Goal: Transaction & Acquisition: Book appointment/travel/reservation

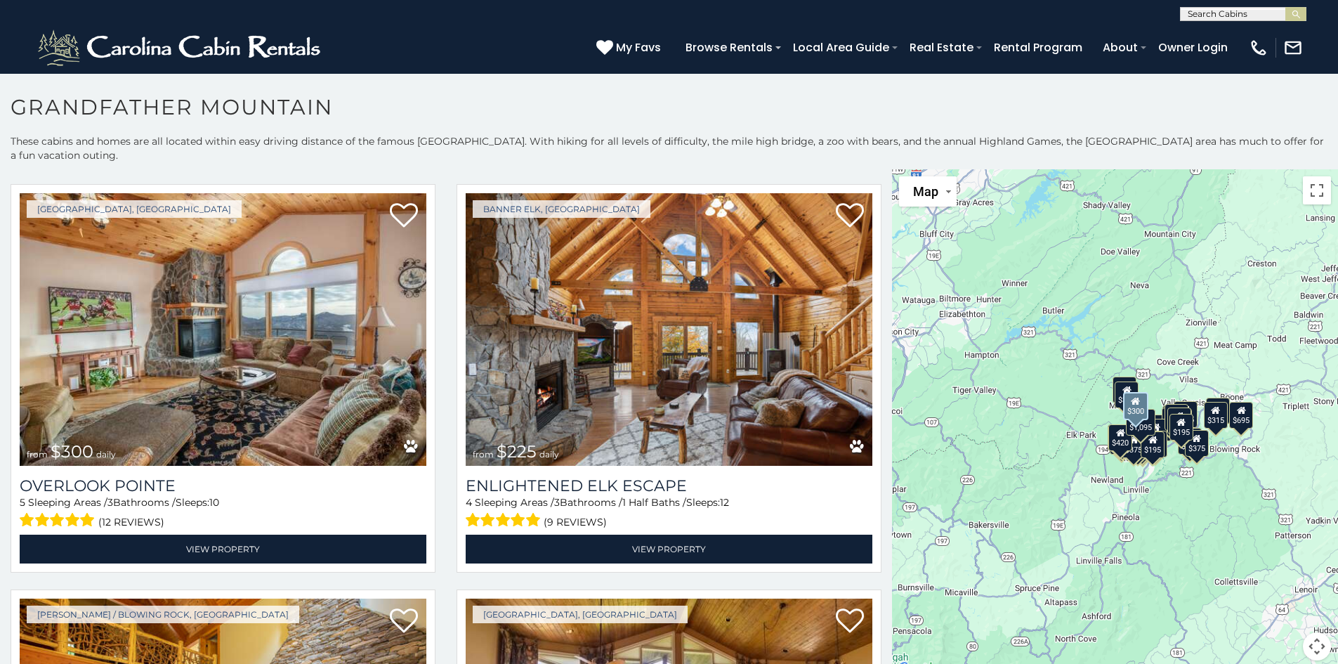
scroll to position [422, 0]
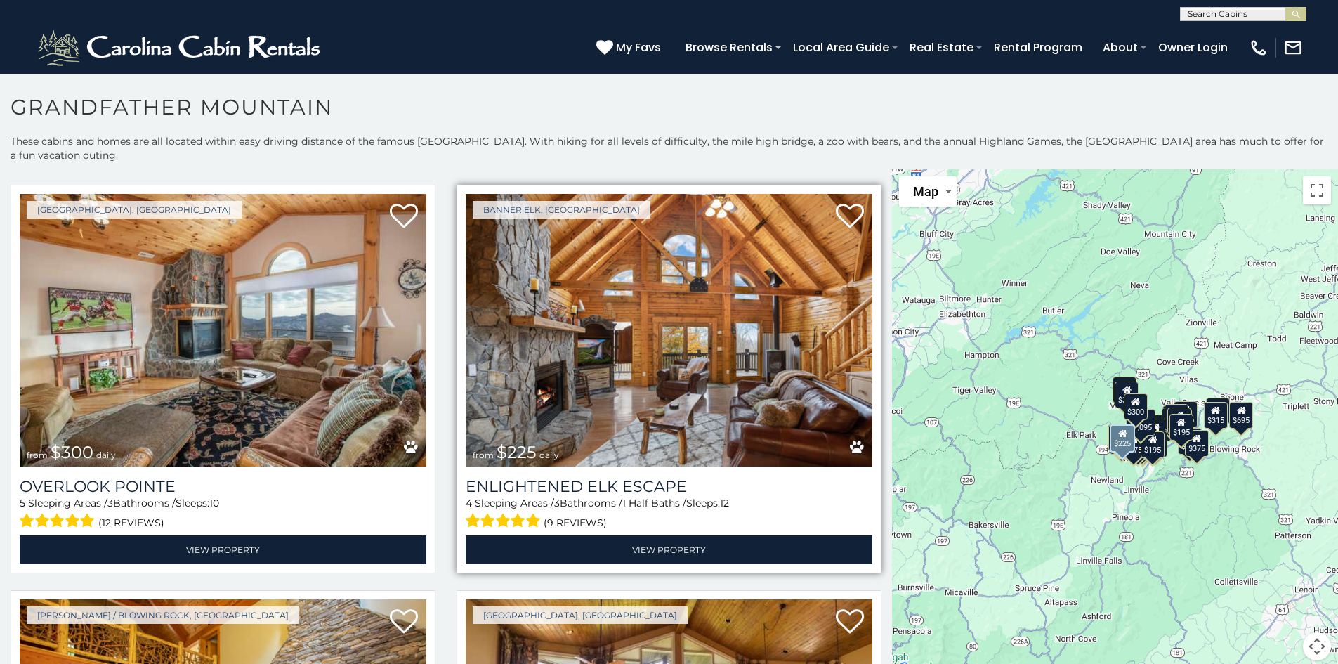
click at [643, 373] on img at bounding box center [669, 330] width 407 height 273
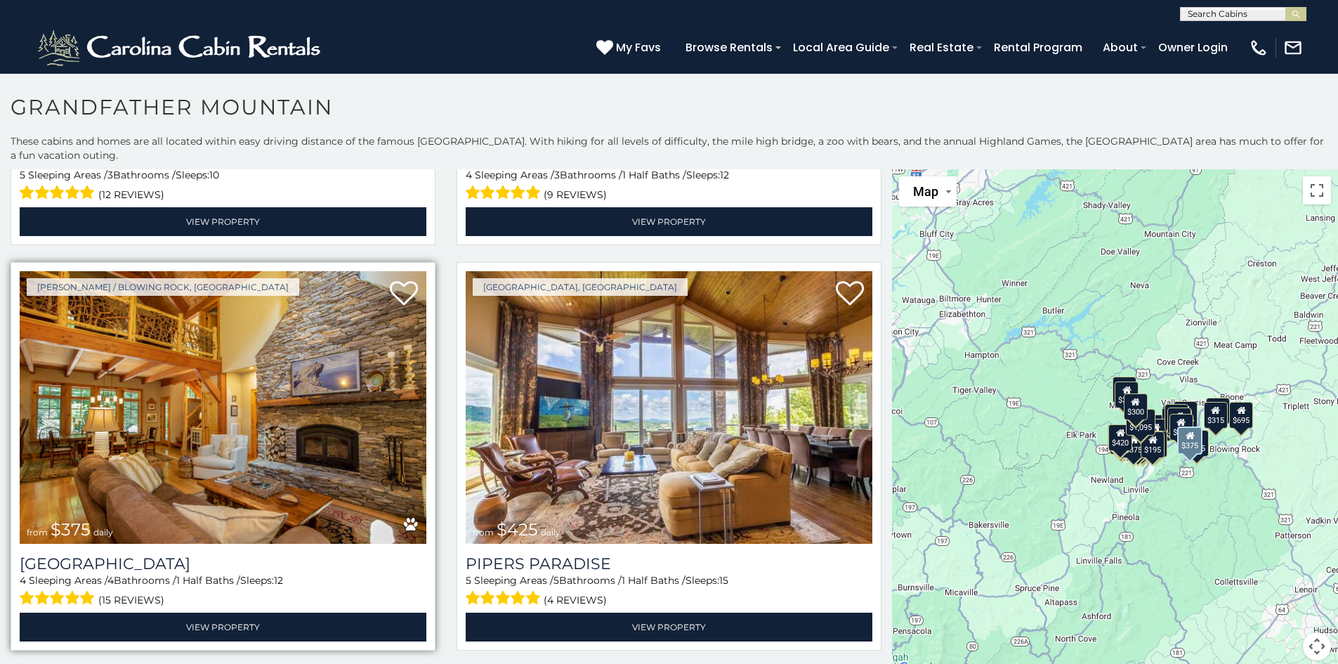
scroll to position [773, 0]
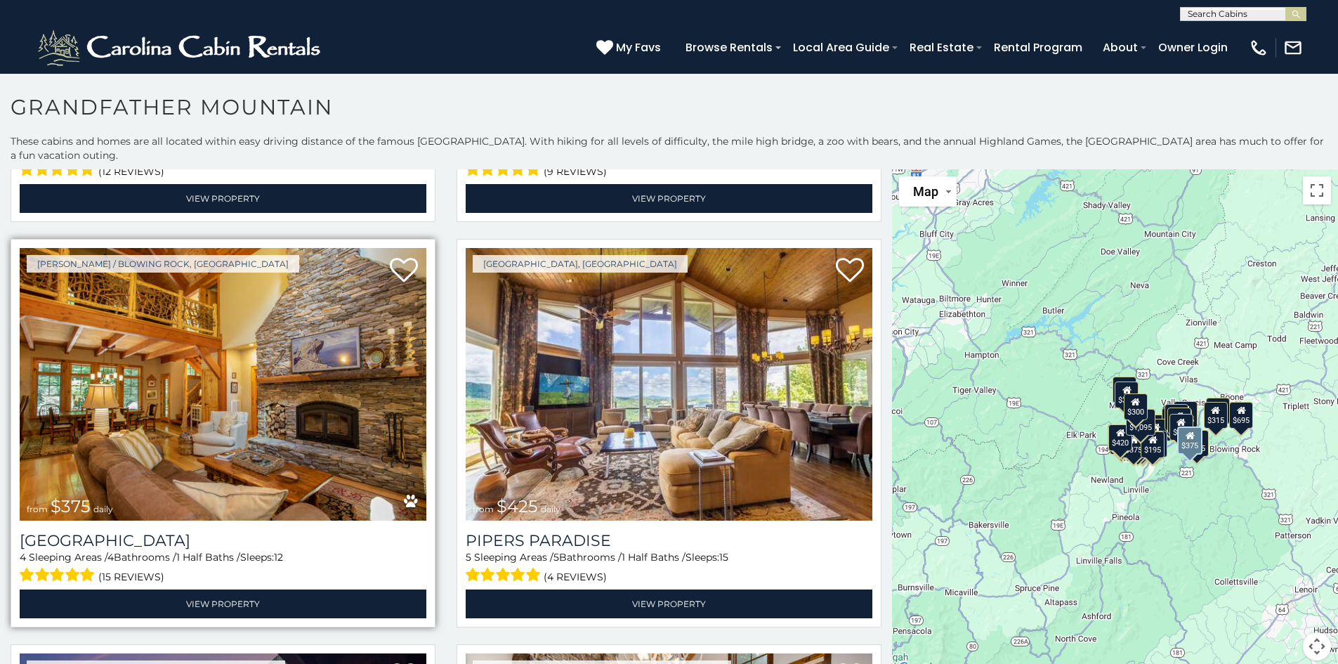
click at [182, 423] on img at bounding box center [223, 384] width 407 height 273
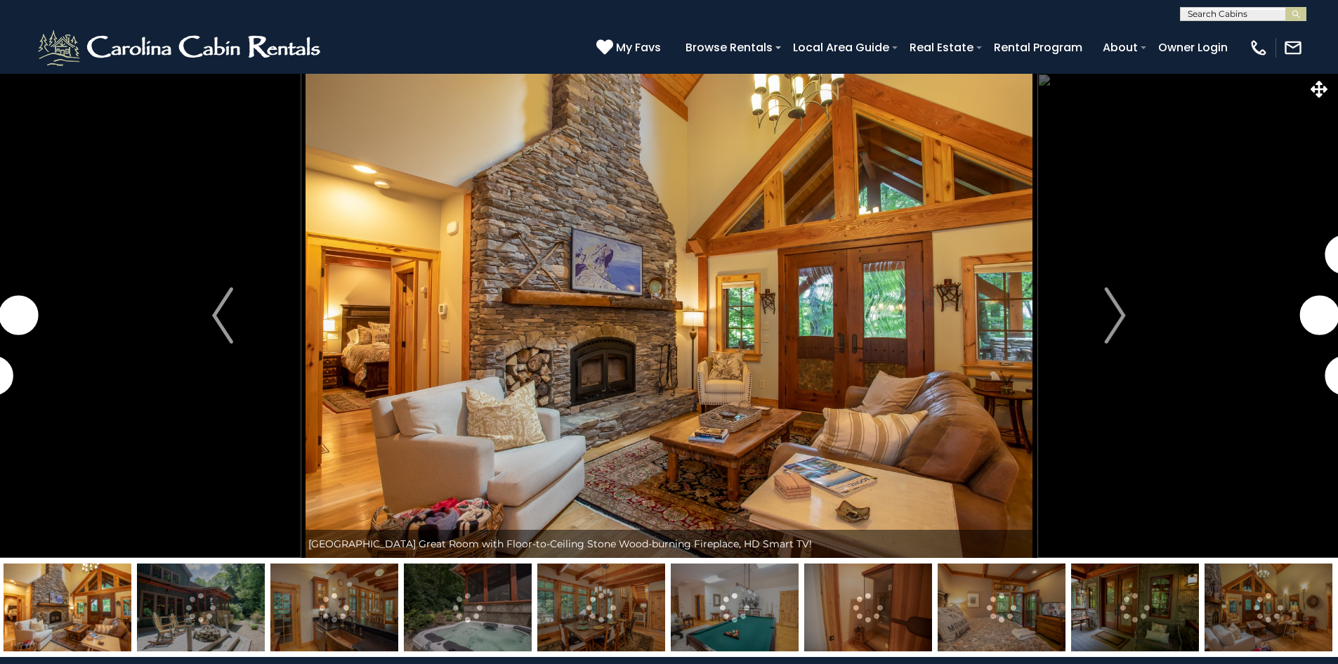
drag, startPoint x: 1200, startPoint y: 595, endPoint x: 288, endPoint y: 562, distance: 912.6
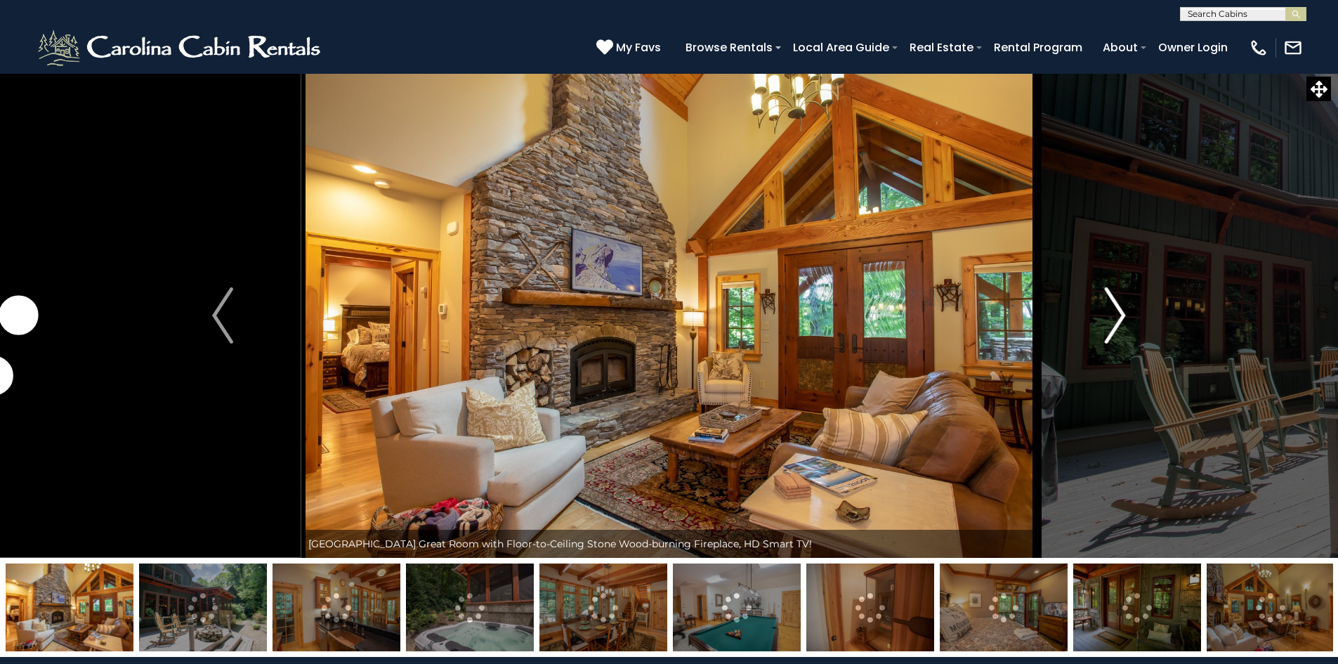
click at [1117, 312] on img "Next" at bounding box center [1115, 315] width 21 height 56
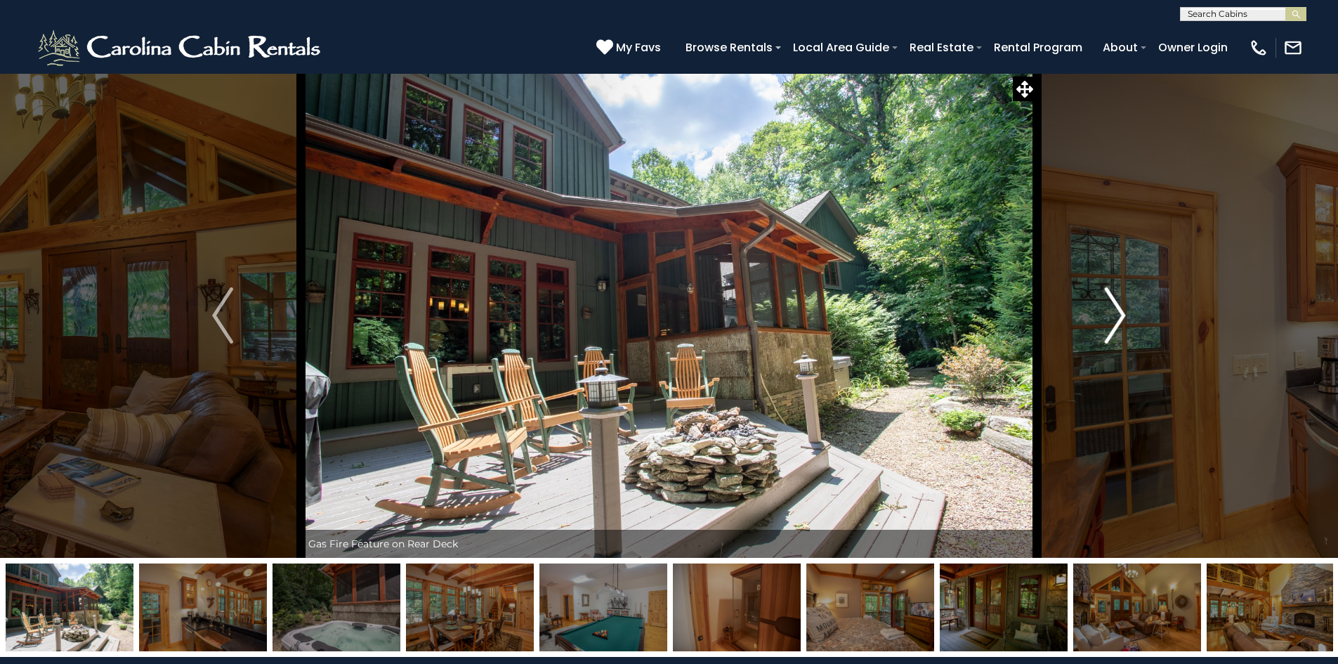
click at [1117, 313] on img "Next" at bounding box center [1115, 315] width 21 height 56
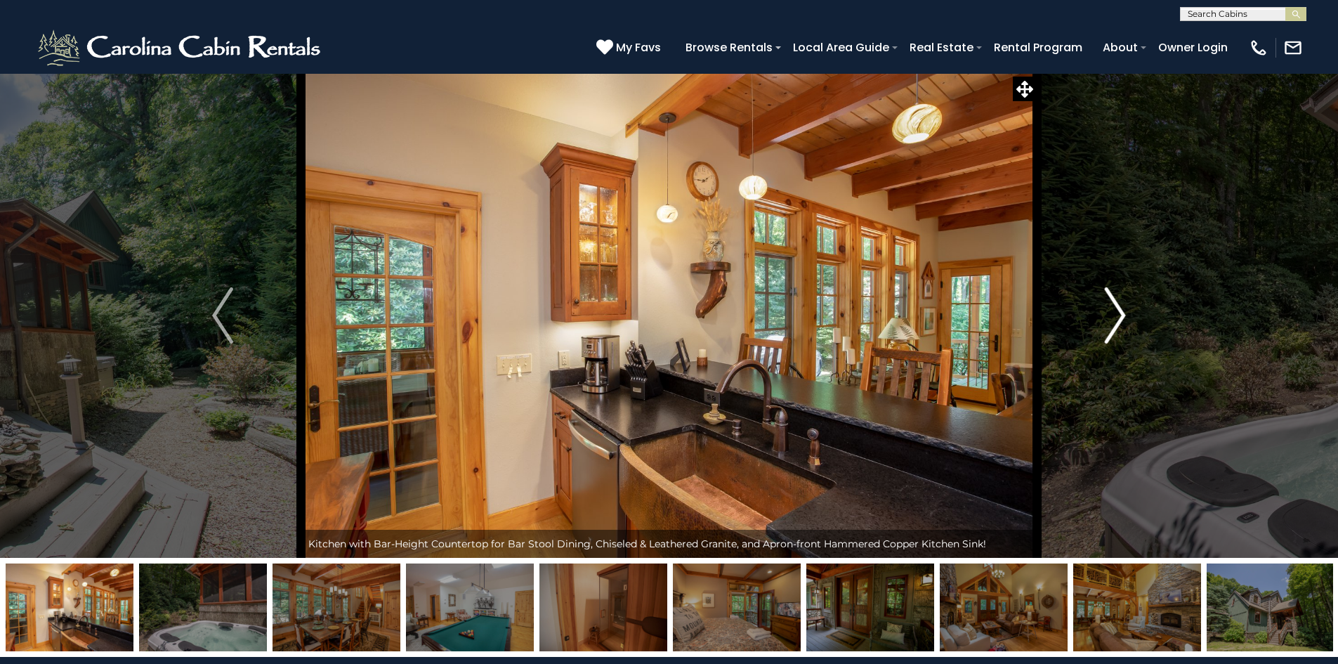
click at [1117, 313] on img "Next" at bounding box center [1115, 315] width 21 height 56
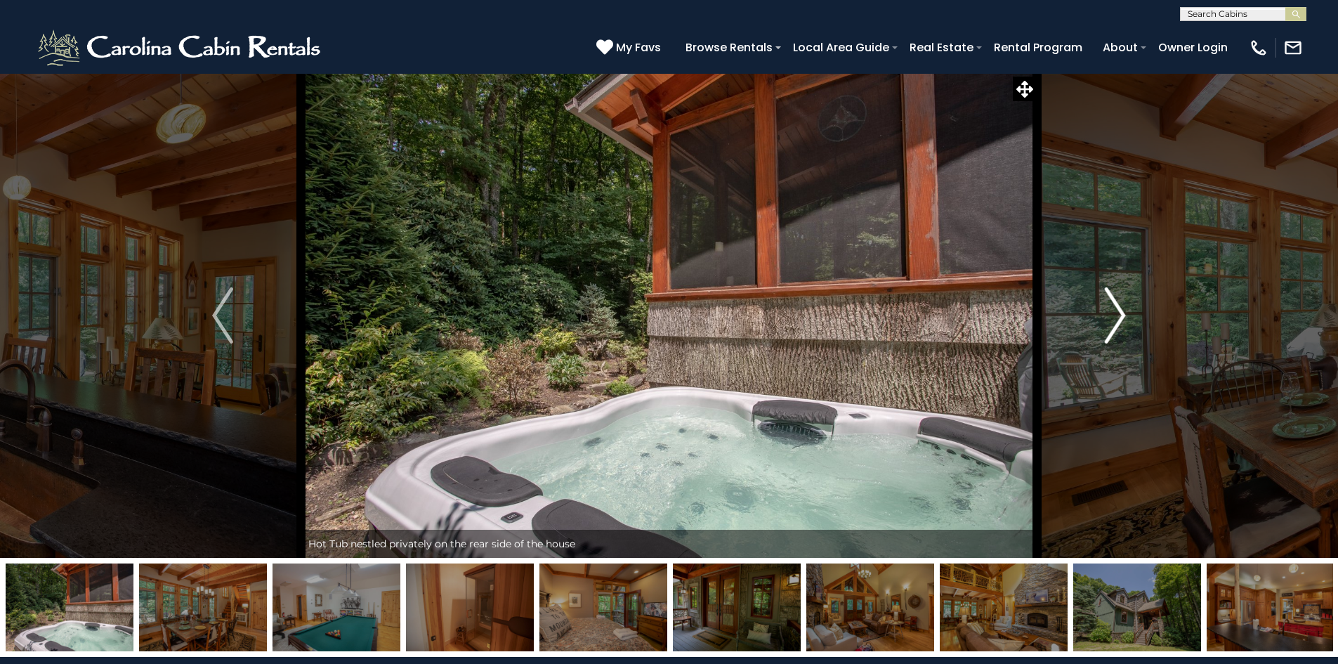
click at [1117, 313] on img "Next" at bounding box center [1115, 315] width 21 height 56
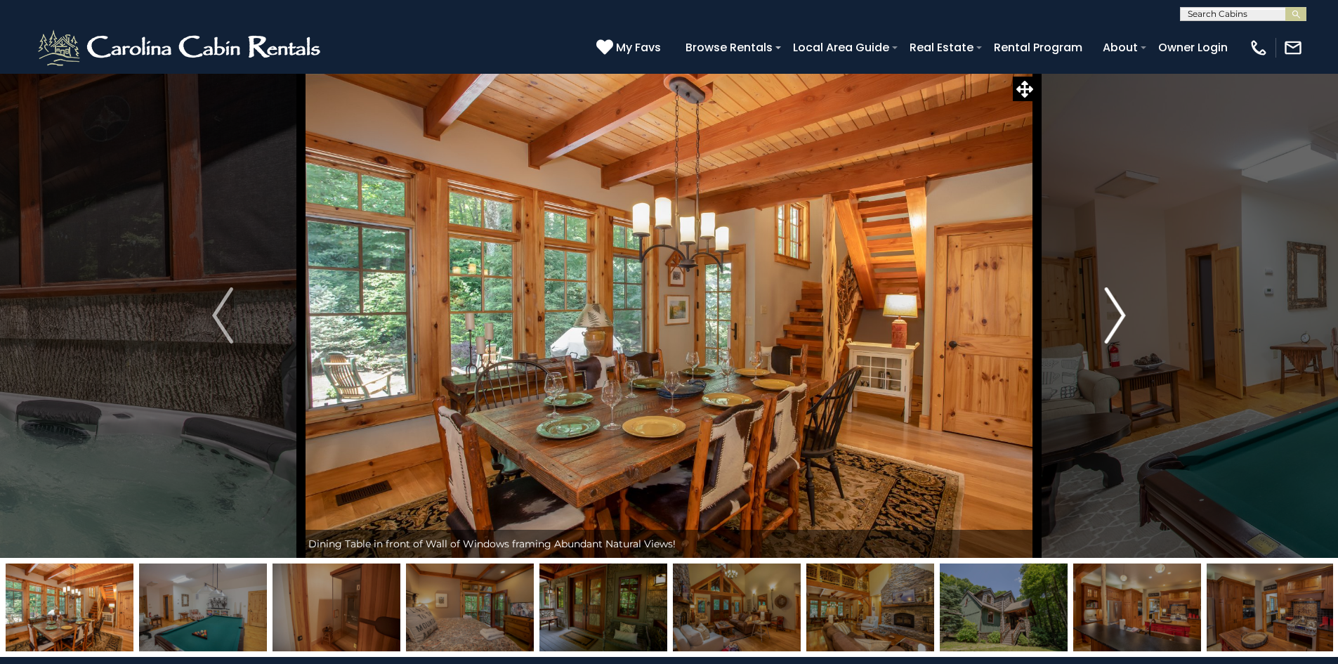
click at [1117, 313] on img "Next" at bounding box center [1115, 315] width 21 height 56
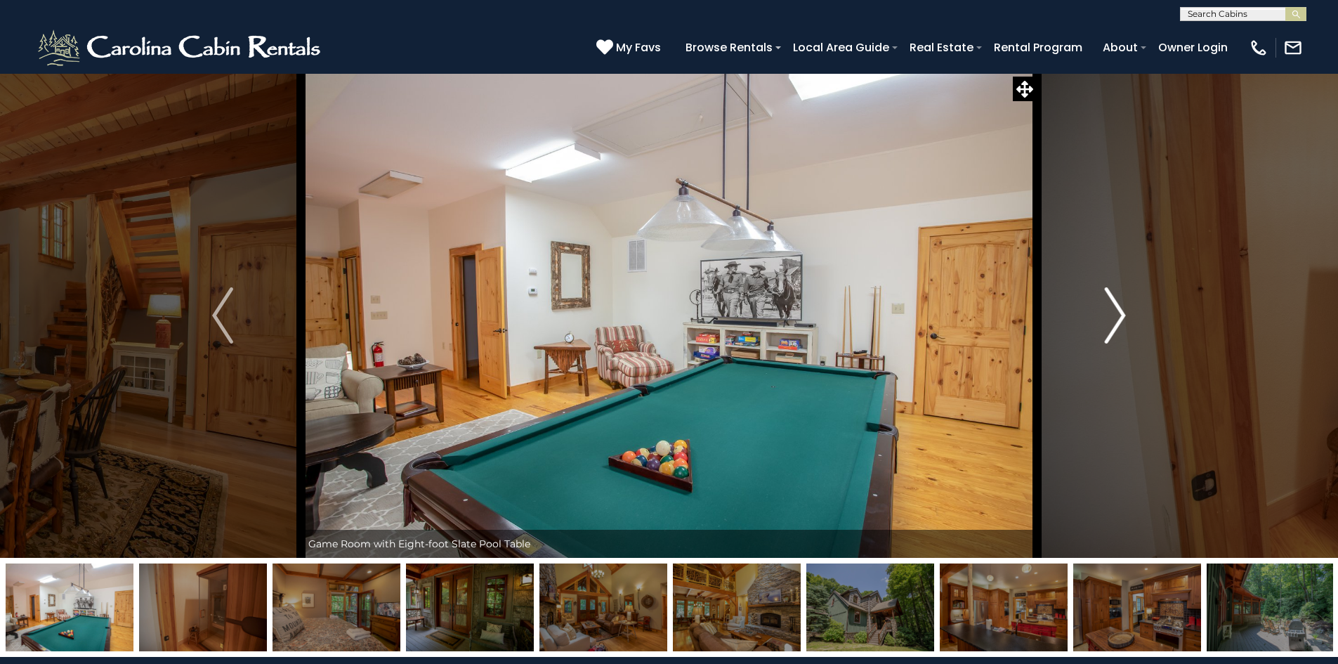
click at [1117, 313] on img "Next" at bounding box center [1115, 315] width 21 height 56
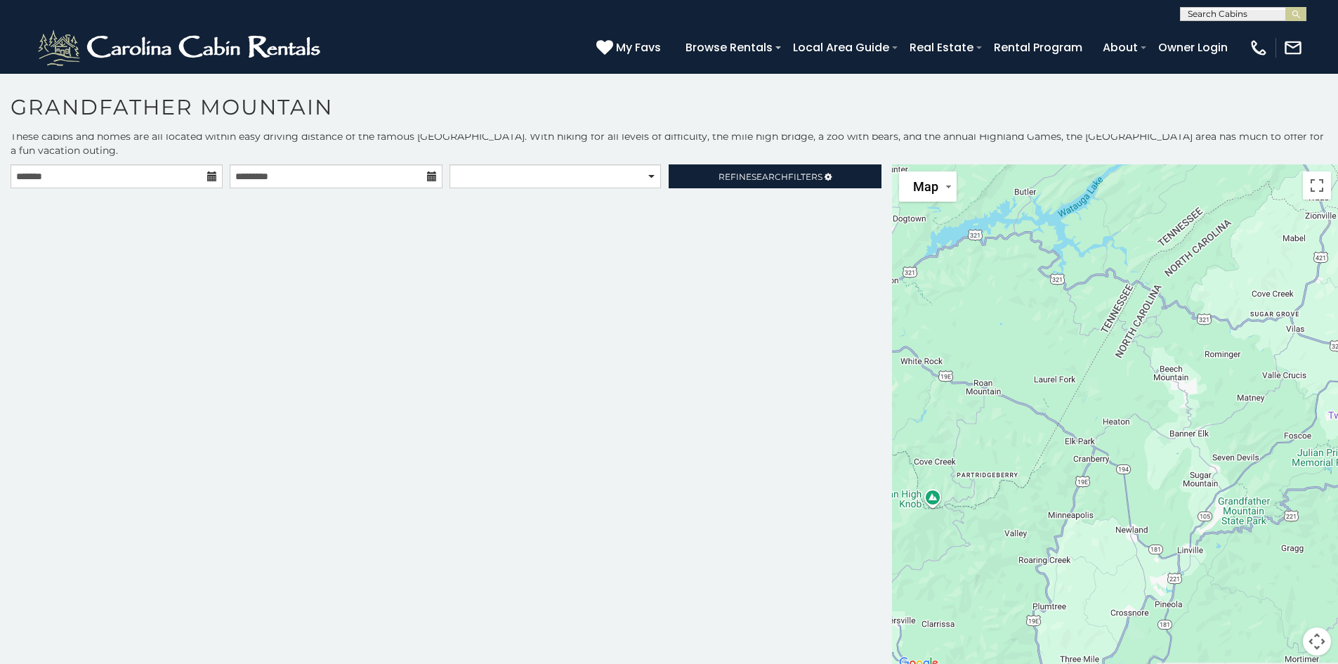
scroll to position [6, 0]
